Goal: Check status

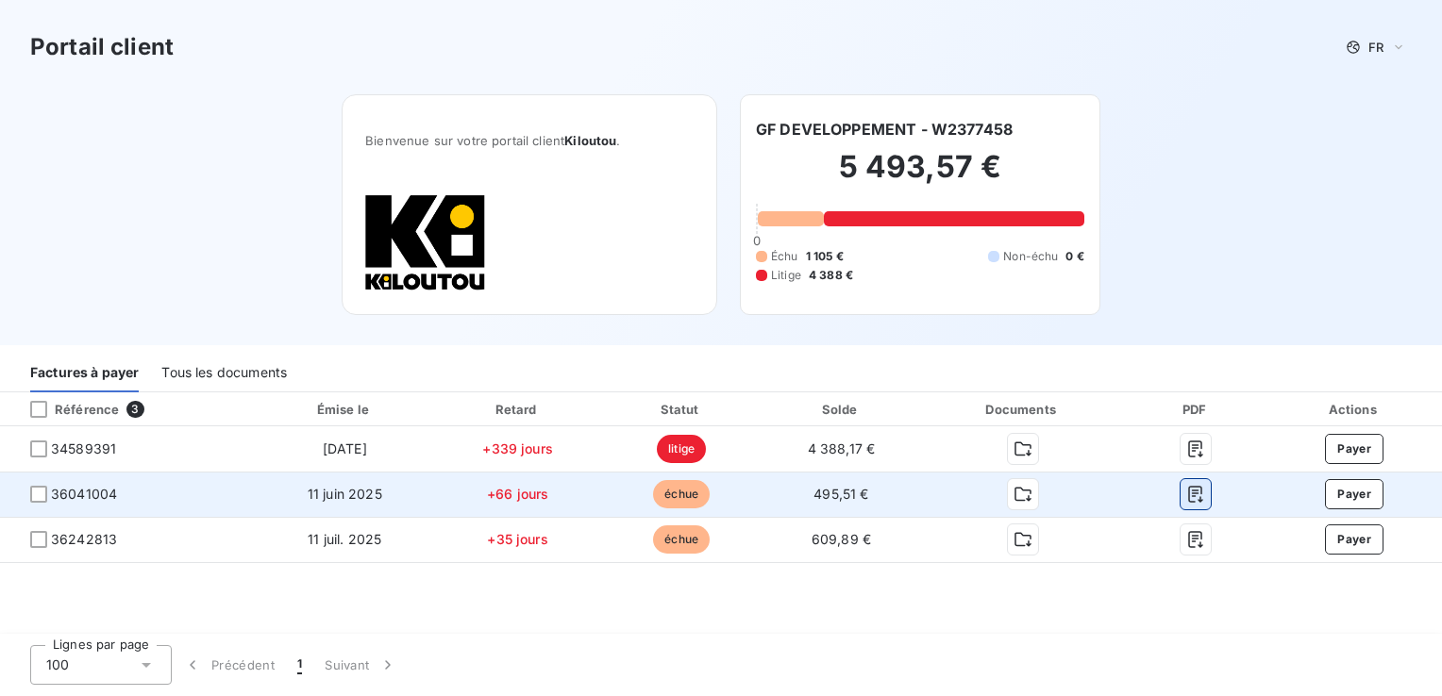
click at [1197, 497] on icon "button" at bounding box center [1195, 494] width 19 height 19
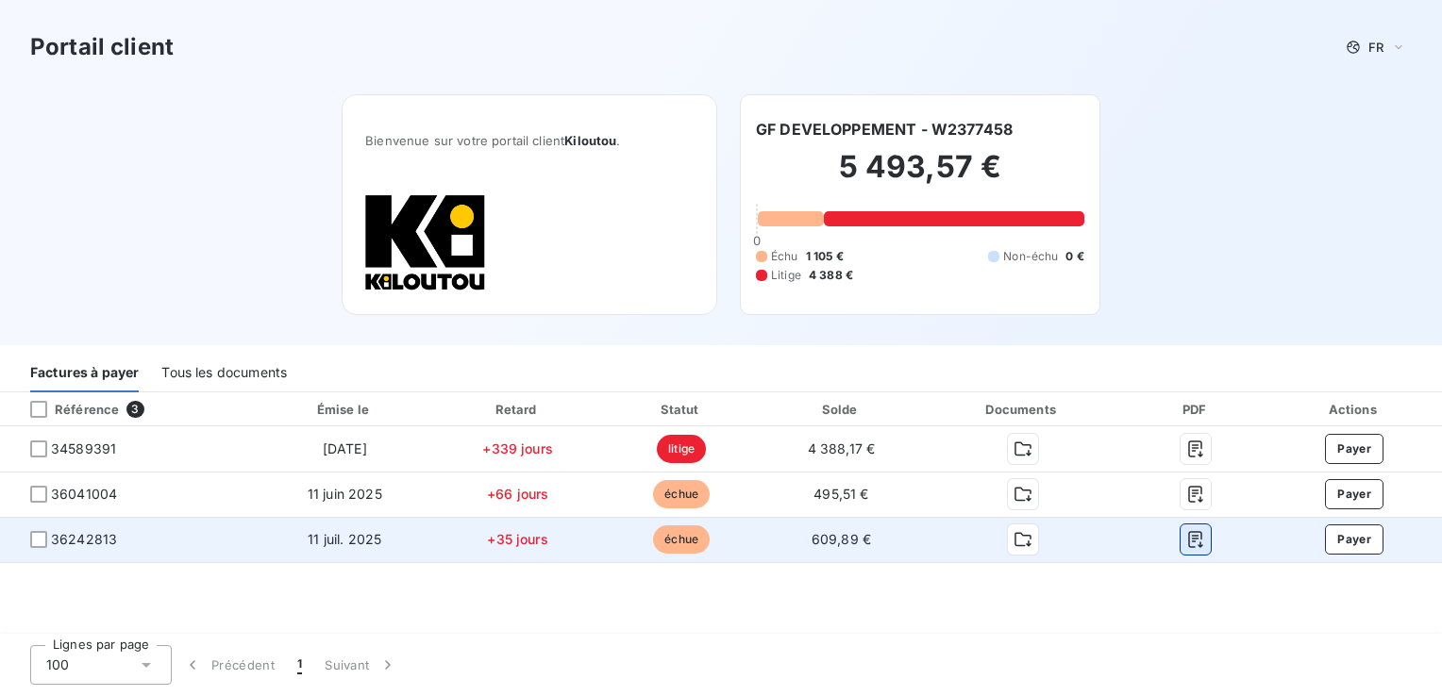
click at [1197, 542] on icon "button" at bounding box center [1195, 539] width 19 height 19
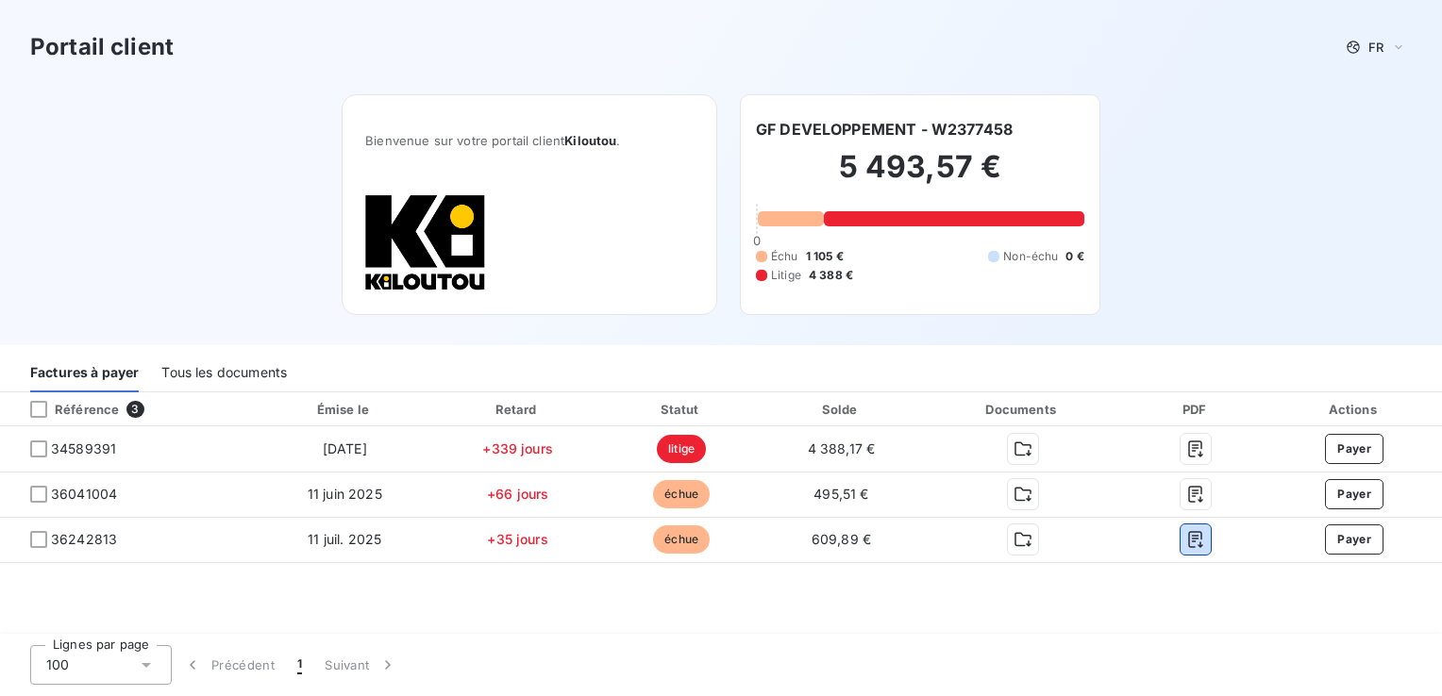
click at [253, 375] on div "Tous les documents" at bounding box center [224, 373] width 126 height 40
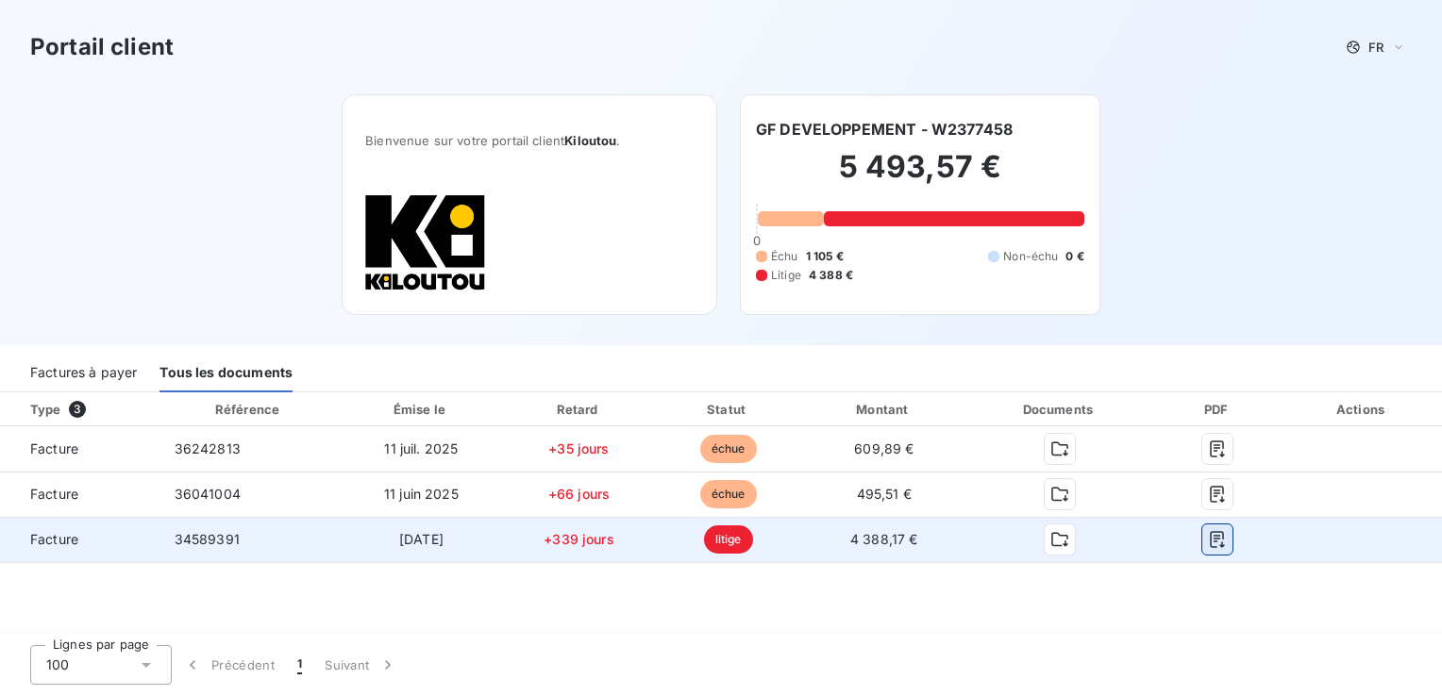
click at [1212, 543] on icon "button" at bounding box center [1217, 539] width 19 height 19
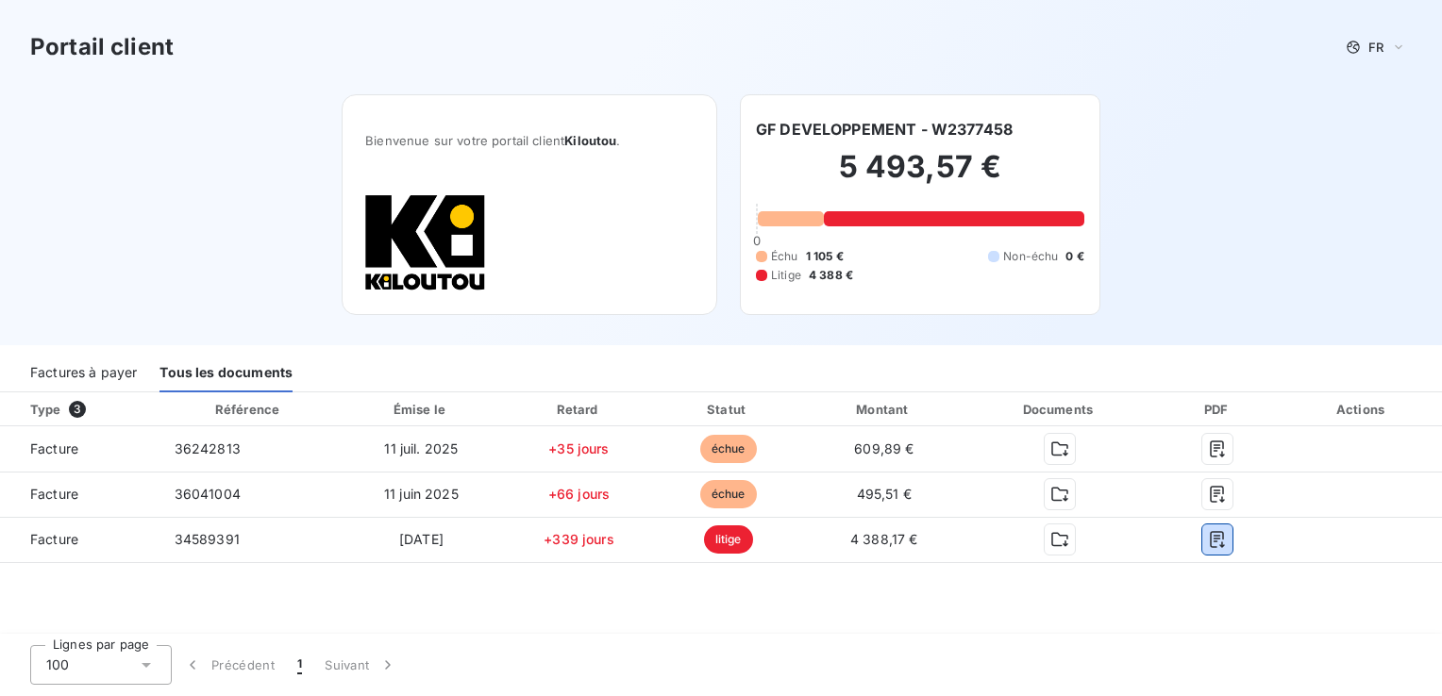
click at [94, 376] on div "Factures à payer" at bounding box center [83, 373] width 107 height 40
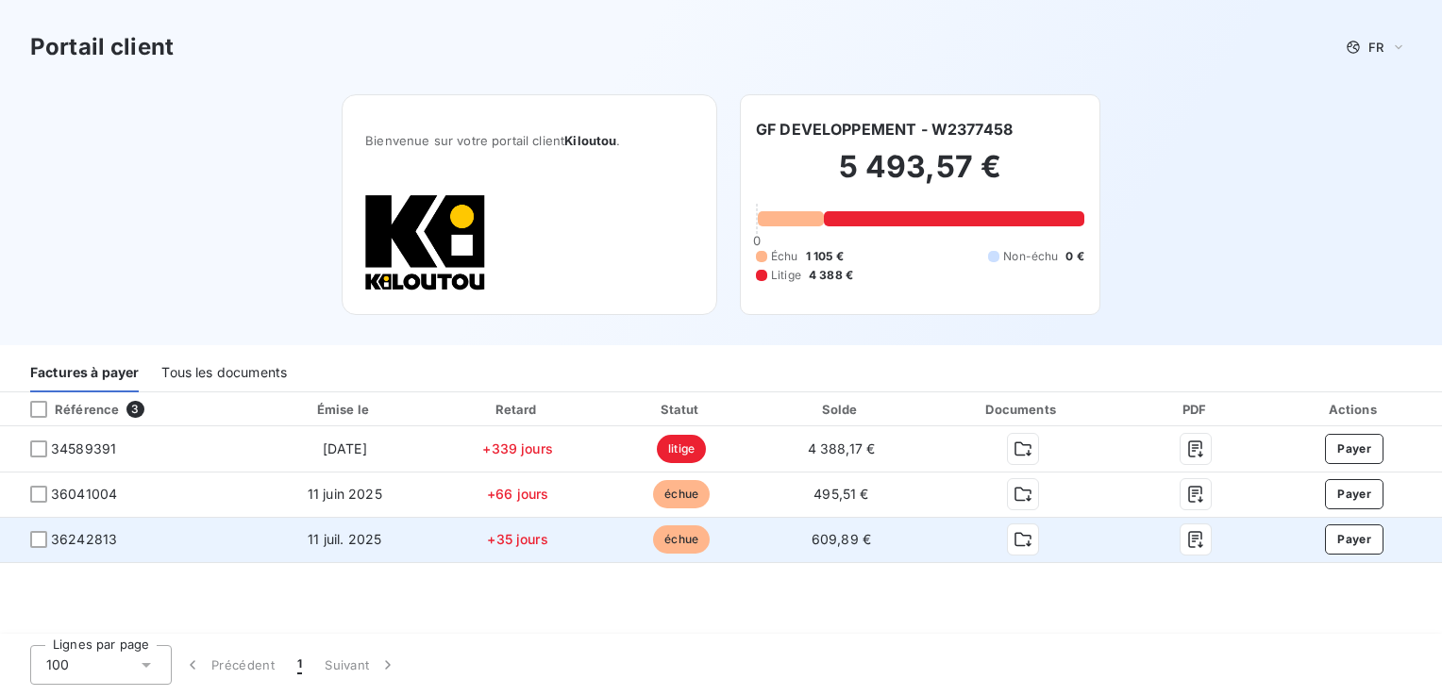
click at [827, 550] on td "609,89 €" at bounding box center [842, 539] width 158 height 45
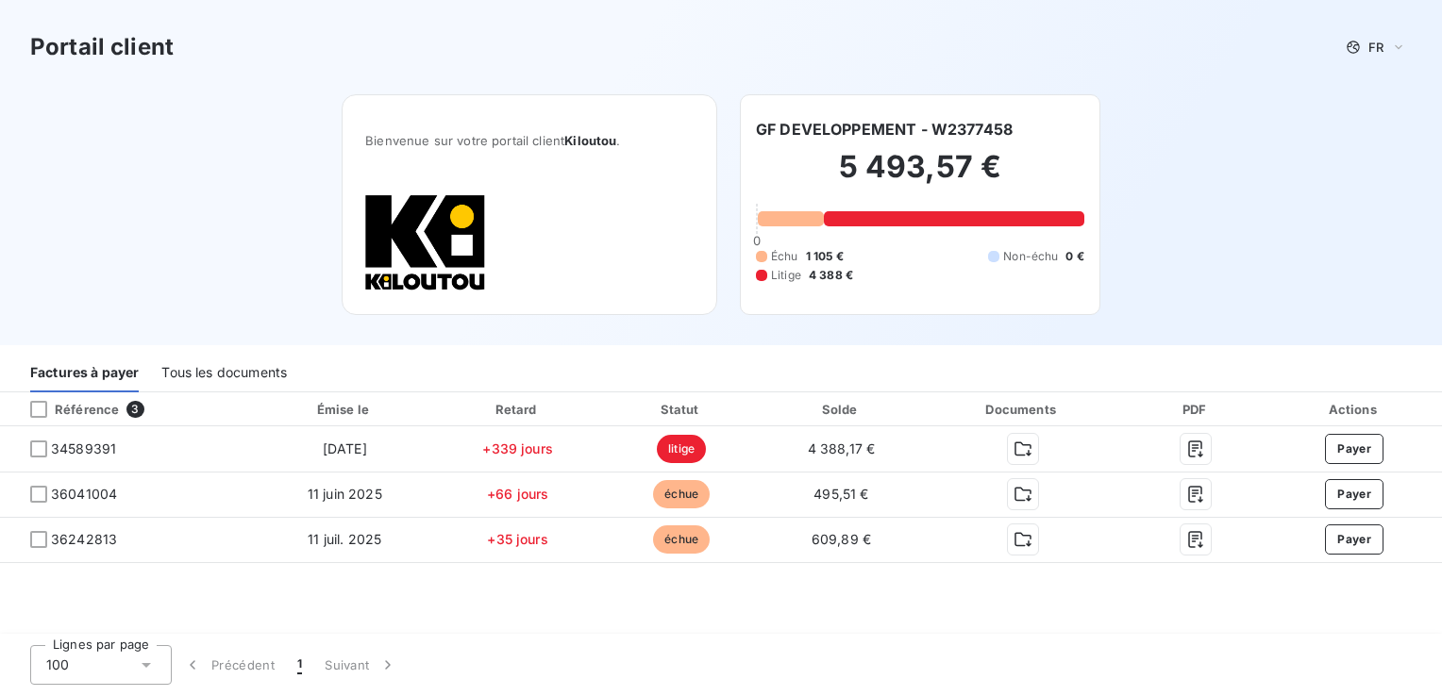
click at [1257, 190] on div "Portail client FR Bienvenue sur votre portail client Kiloutou . GF DEVELOPPEMEN…" at bounding box center [721, 172] width 1442 height 345
drag, startPoint x: 1248, startPoint y: 187, endPoint x: 1114, endPoint y: 270, distance: 157.7
click at [1246, 188] on div "Portail client FR Bienvenue sur votre portail client Kiloutou . GF DEVELOPPEMEN…" at bounding box center [721, 172] width 1442 height 345
